Goal: Information Seeking & Learning: Learn about a topic

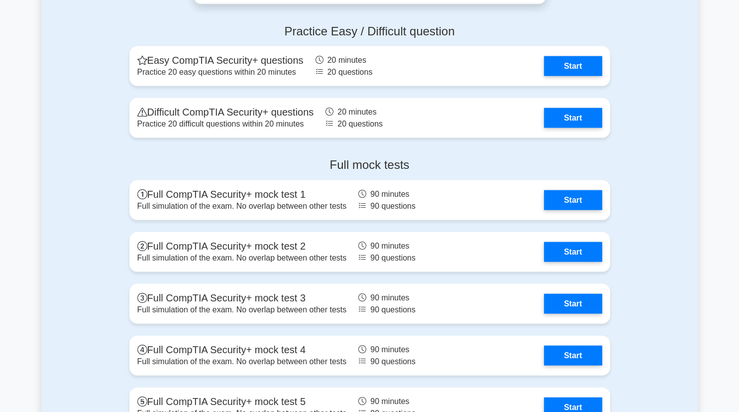
scroll to position [2005, 0]
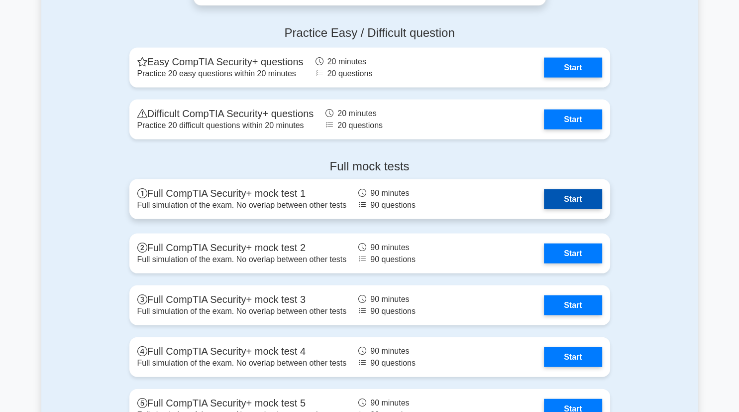
click at [566, 203] on link "Start" at bounding box center [573, 199] width 58 height 20
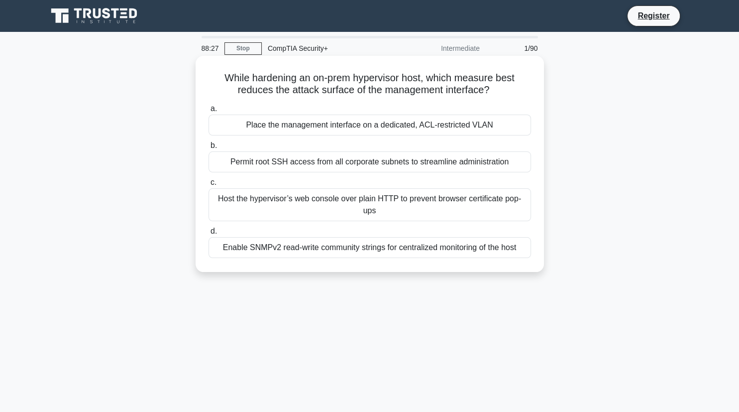
click at [472, 130] on div "Place the management interface on a dedicated, ACL-restricted VLAN" at bounding box center [370, 124] width 322 height 21
click at [209, 112] on input "a. Place the management interface on a dedicated, ACL-restricted VLAN" at bounding box center [209, 108] width 0 height 6
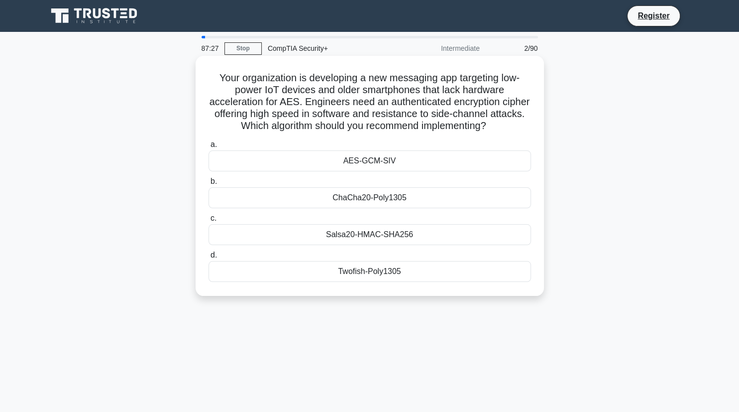
click at [415, 166] on div "AES-GCM-SIV" at bounding box center [370, 160] width 322 height 21
click at [209, 148] on input "a. AES-GCM-SIV" at bounding box center [209, 144] width 0 height 6
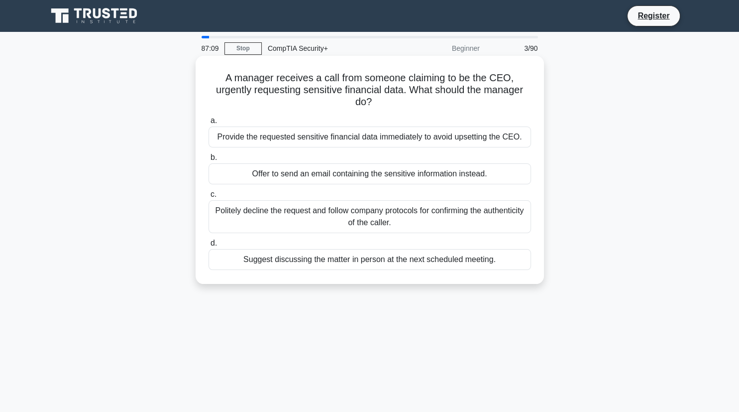
click at [381, 211] on div "Politely decline the request and follow company protocols for confirming the au…" at bounding box center [370, 216] width 322 height 33
click at [209, 198] on input "c. Politely decline the request and follow company protocols for confirming the…" at bounding box center [209, 194] width 0 height 6
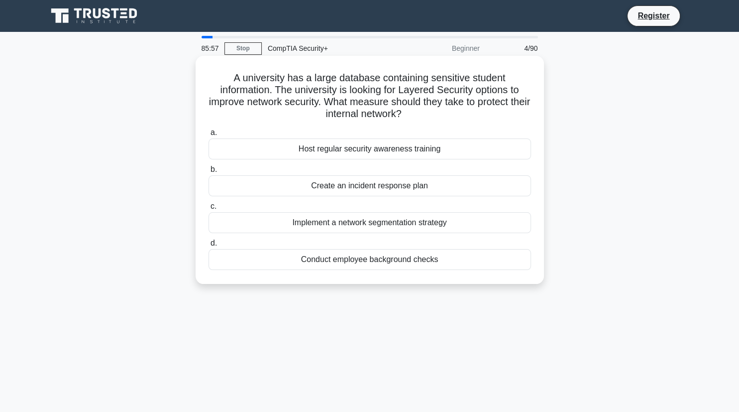
click at [371, 232] on div "Implement a network segmentation strategy" at bounding box center [370, 222] width 322 height 21
click at [209, 209] on input "c. Implement a network segmentation strategy" at bounding box center [209, 206] width 0 height 6
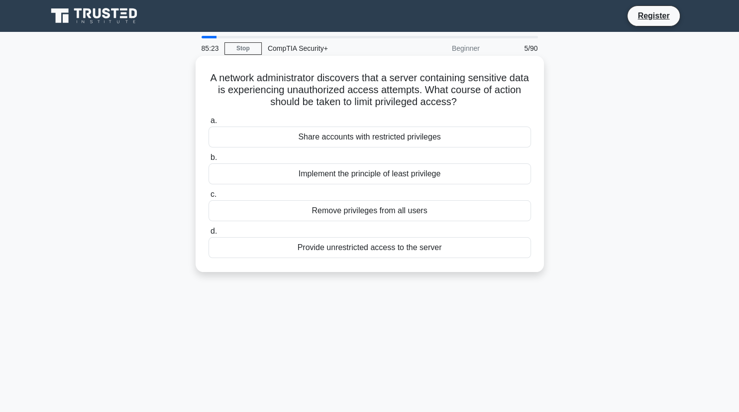
click at [413, 179] on div "Implement the principle of least privilege" at bounding box center [370, 173] width 322 height 21
click at [209, 161] on input "b. Implement the principle of least privilege" at bounding box center [209, 157] width 0 height 6
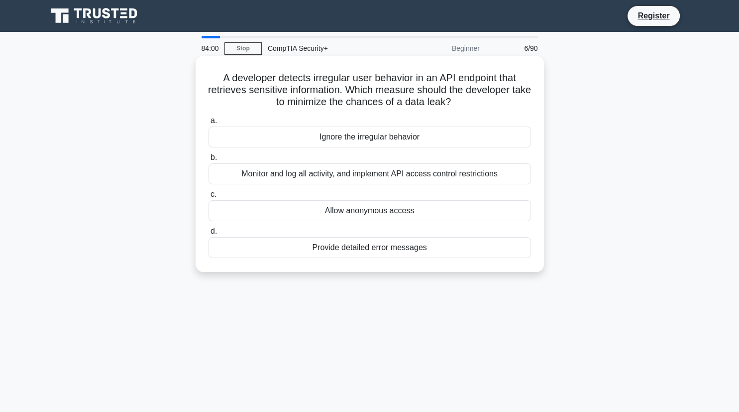
click at [415, 174] on div "Monitor and log all activity, and implement API access control restrictions" at bounding box center [370, 173] width 322 height 21
click at [209, 161] on input "b. Monitor and log all activity, and implement API access control restrictions" at bounding box center [209, 157] width 0 height 6
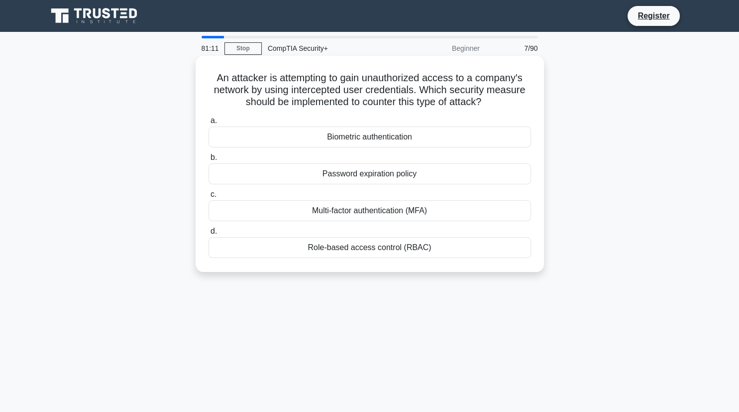
click at [387, 246] on div "Role-based access control (RBAC)" at bounding box center [370, 247] width 322 height 21
click at [209, 234] on input "d. Role-based access control (RBAC)" at bounding box center [209, 231] width 0 height 6
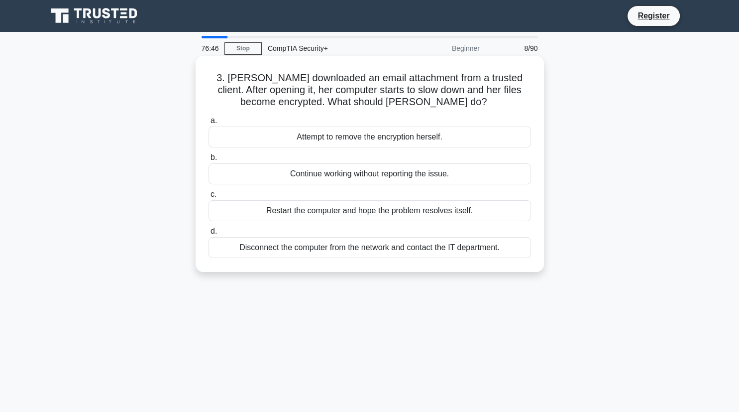
click at [374, 254] on div "Disconnect the computer from the network and contact the IT department." at bounding box center [370, 247] width 322 height 21
click at [209, 234] on input "d. Disconnect the computer from the network and contact the IT department." at bounding box center [209, 231] width 0 height 6
